Goal: Find specific page/section: Find specific page/section

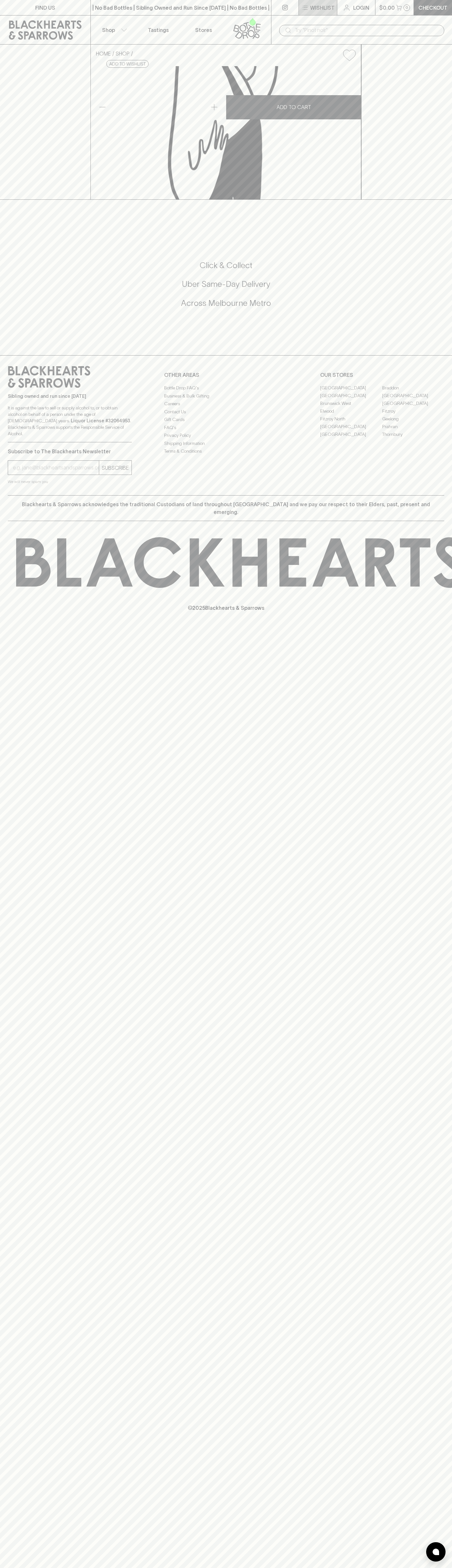
click at [305, 7] on icon "button" at bounding box center [305, 7] width 8 height 8
click at [283, 1567] on html "FIND US | No Bad Bottles | Sibling Owned and Run Since 2006 | No Bad Bottles | …" at bounding box center [226, 784] width 452 height 1568
